Goal: Task Accomplishment & Management: Use online tool/utility

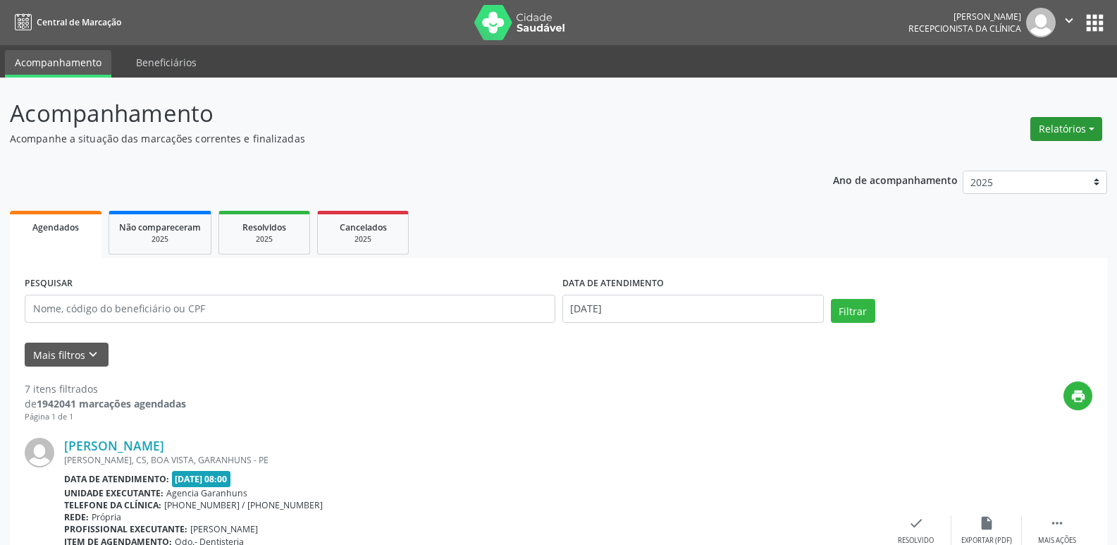
click at [1086, 131] on button "Relatórios" at bounding box center [1066, 129] width 72 height 24
click at [1018, 161] on link "Agendamentos" at bounding box center [1026, 159] width 151 height 20
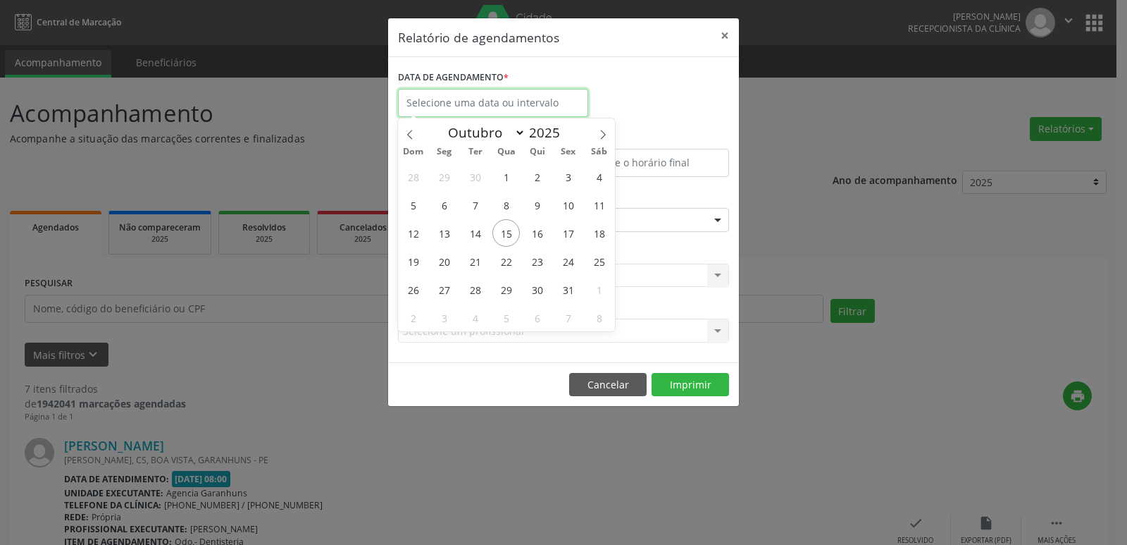
click at [461, 102] on input "text" at bounding box center [493, 103] width 190 height 28
click at [504, 240] on span "15" at bounding box center [505, 232] width 27 height 27
type input "[DATE]"
click at [508, 237] on span "15" at bounding box center [505, 232] width 27 height 27
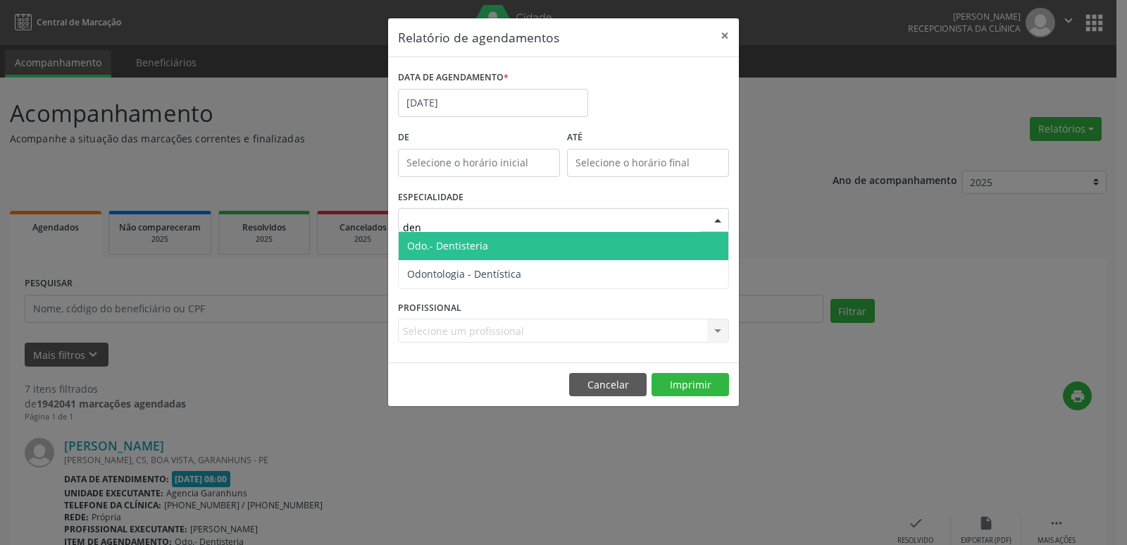
type input "dent"
click at [515, 242] on span "Odo.- Dentisteria" at bounding box center [564, 246] width 330 height 28
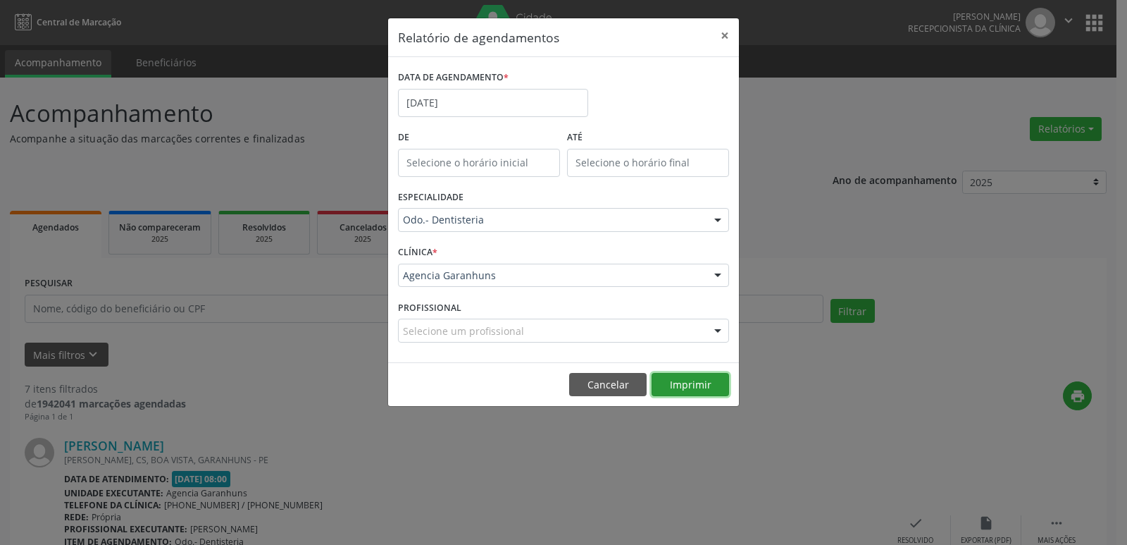
click at [688, 380] on button "Imprimir" at bounding box center [690, 385] width 77 height 24
